Goal: Information Seeking & Learning: Learn about a topic

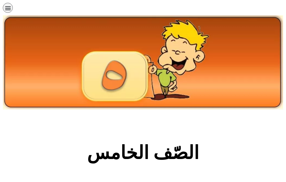
scroll to position [272, 0]
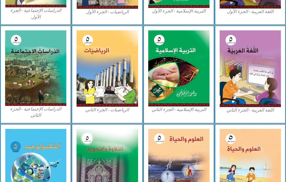
click at [25, 158] on img at bounding box center [35, 169] width 61 height 80
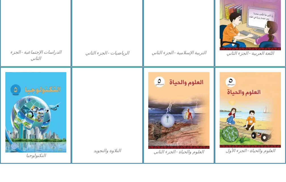
scroll to position [330, 0]
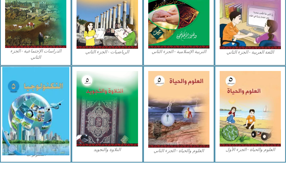
click at [59, 84] on img at bounding box center [35, 111] width 67 height 88
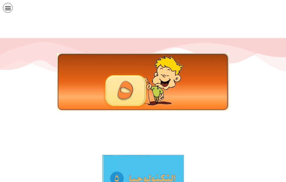
click at [59, 84] on img at bounding box center [143, 82] width 172 height 58
click at [46, 92] on div at bounding box center [143, 82] width 269 height 58
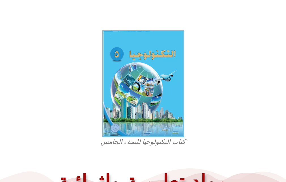
scroll to position [125, 0]
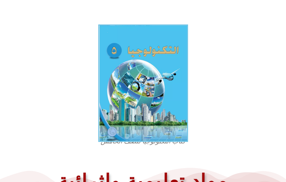
click at [153, 87] on img at bounding box center [143, 82] width 90 height 117
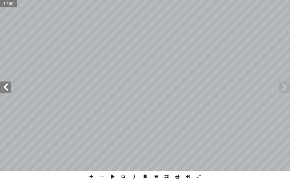
click at [6, 87] on span at bounding box center [5, 86] width 11 height 11
click at [283, 83] on span at bounding box center [284, 86] width 11 height 11
click at [6, 87] on span at bounding box center [5, 86] width 11 height 11
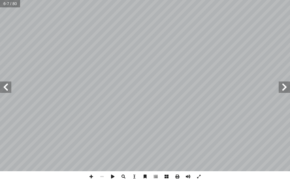
click at [6, 87] on span at bounding box center [5, 86] width 11 height 11
click at [145, 84] on div "10 الإتصالات الهاتفية موضوع المقارنة ً قديما ً حديثا صورة توضيحية سرعة التنفيذ …" at bounding box center [145, 85] width 290 height 171
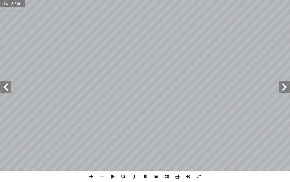
click at [5, 91] on span at bounding box center [5, 86] width 11 height 11
click at [287, 90] on span at bounding box center [284, 86] width 11 height 11
click at [6, 90] on span at bounding box center [5, 86] width 11 height 11
click at [286, 85] on span at bounding box center [284, 86] width 11 height 11
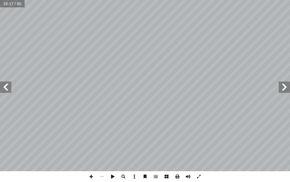
click at [7, 88] on span at bounding box center [5, 86] width 11 height 11
click at [285, 86] on span at bounding box center [284, 86] width 11 height 11
click at [9, 87] on span at bounding box center [5, 86] width 11 height 11
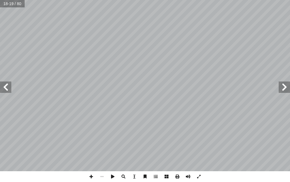
click at [9, 87] on span at bounding box center [5, 86] width 11 height 11
click at [287, 90] on span at bounding box center [284, 86] width 11 height 11
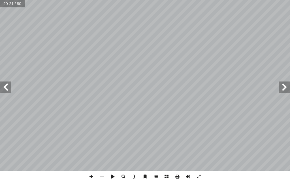
click at [287, 90] on span at bounding box center [284, 86] width 11 height 11
click at [7, 90] on span at bounding box center [5, 86] width 11 height 11
click at [2, 88] on span at bounding box center [5, 86] width 11 height 11
click at [5, 86] on span at bounding box center [5, 86] width 11 height 11
click at [282, 87] on span at bounding box center [284, 86] width 11 height 11
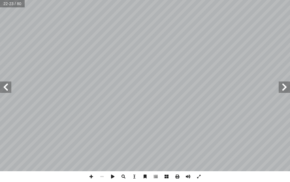
click at [9, 88] on span at bounding box center [5, 86] width 11 height 11
click at [8, 88] on span at bounding box center [5, 86] width 11 height 11
click at [287, 88] on span at bounding box center [284, 86] width 11 height 11
